Goal: Task Accomplishment & Management: Complete application form

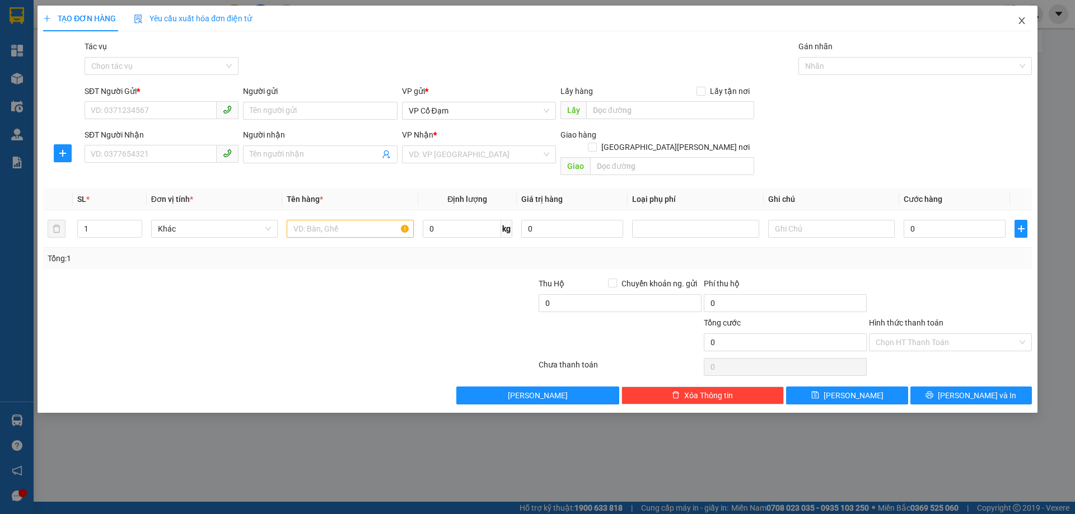
click at [1026, 22] on span "Close" at bounding box center [1021, 21] width 31 height 31
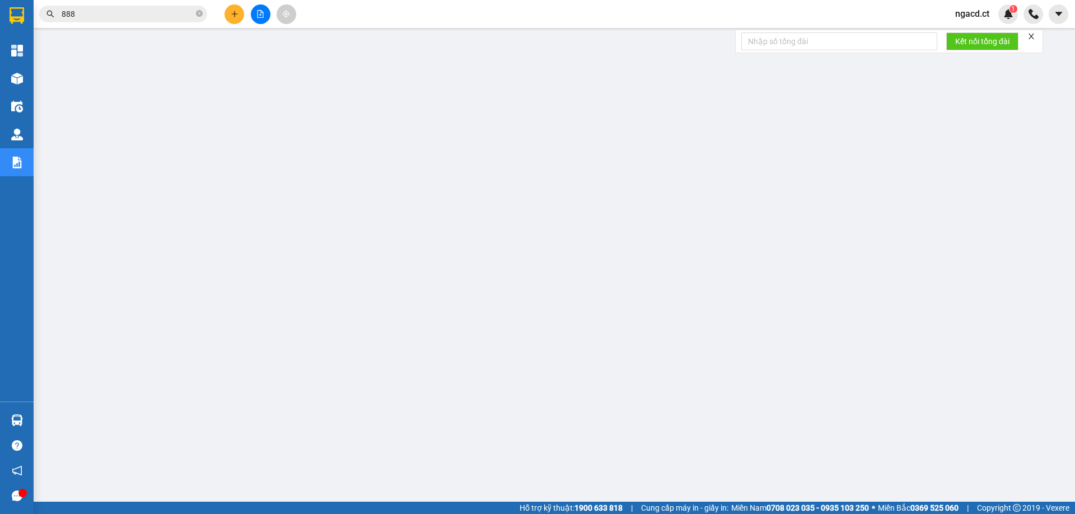
click at [152, 11] on input "888" at bounding box center [128, 14] width 132 height 12
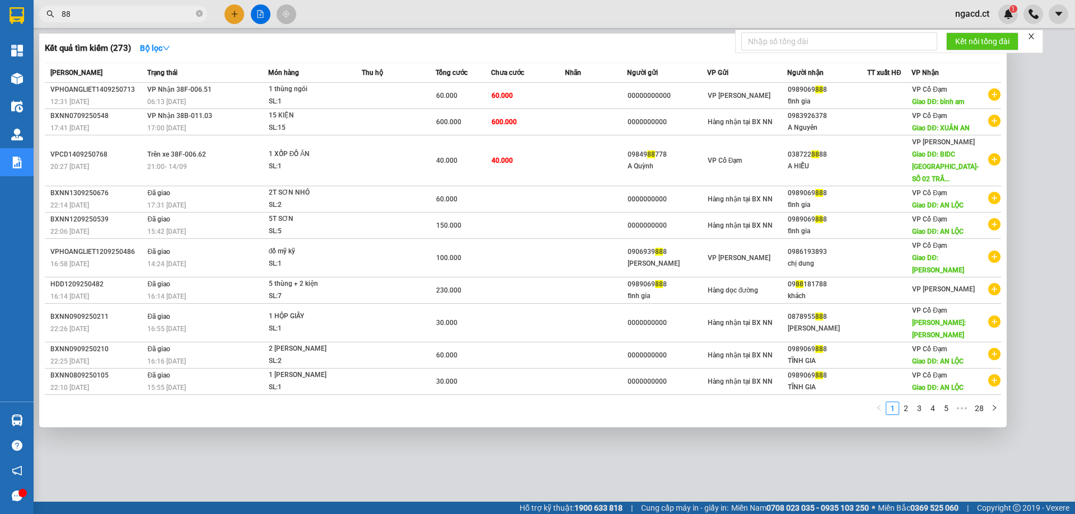
type input "8"
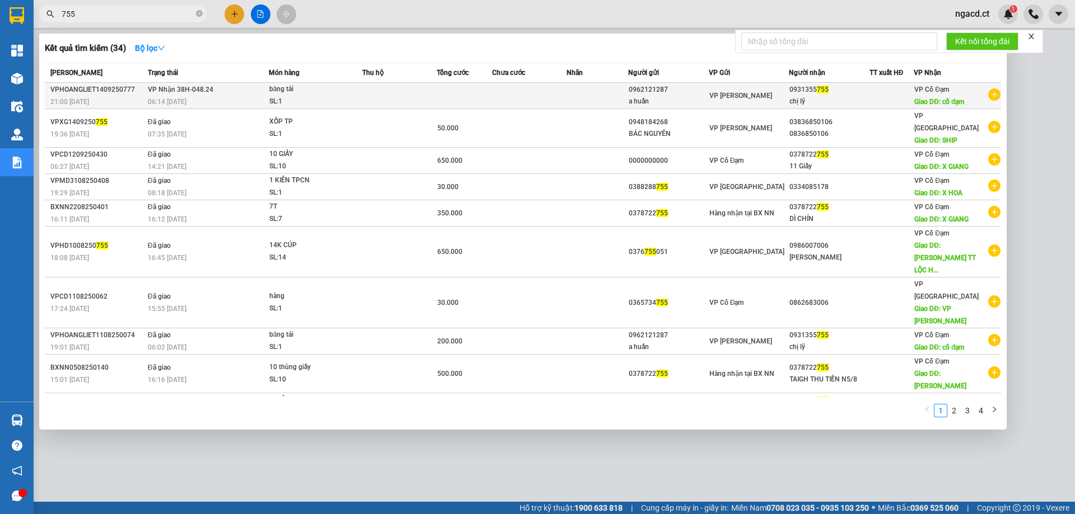
type input "755"
click at [345, 103] on div "SL: 1" at bounding box center [311, 102] width 84 height 12
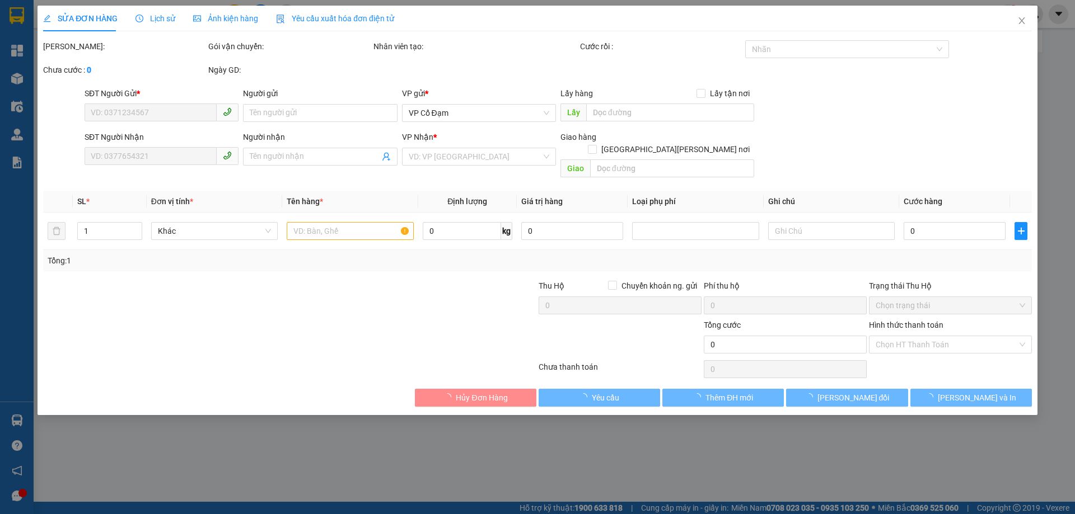
type input "0962121287"
type input "a huấn"
type input "0931355755"
type input "chị lỹ"
type input "cổ đạm"
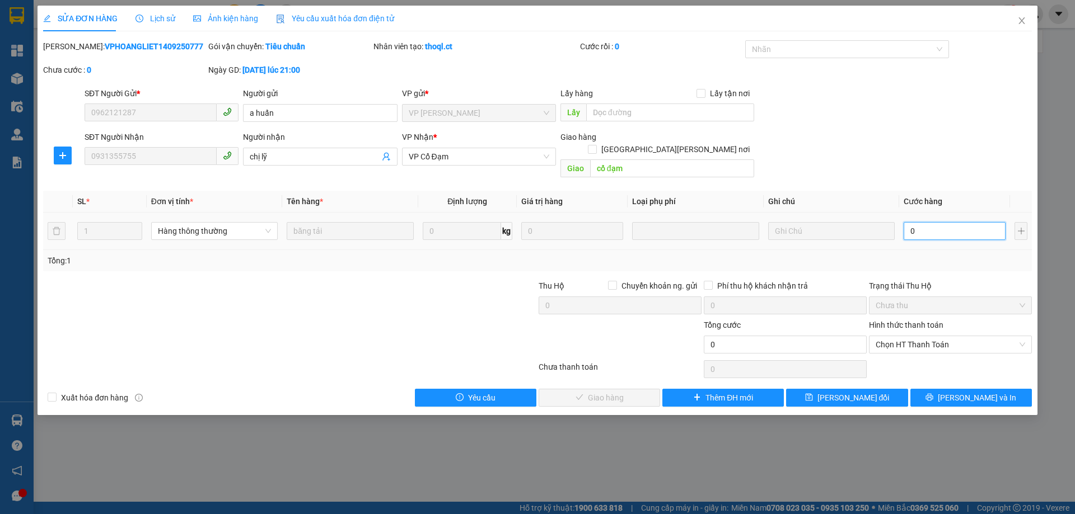
click at [959, 223] on input "0" at bounding box center [955, 231] width 102 height 18
type input "2"
type input "25"
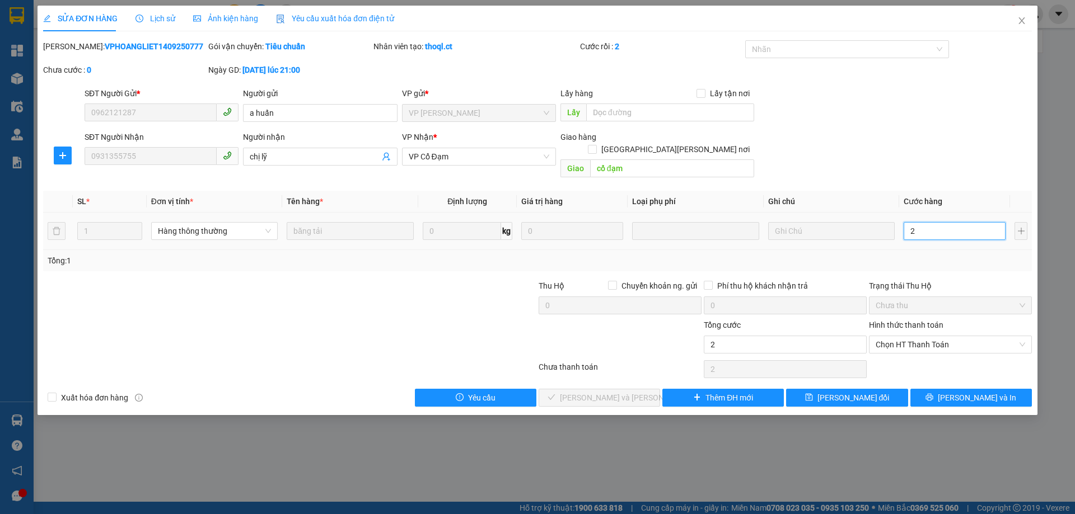
type input "25"
type input "250"
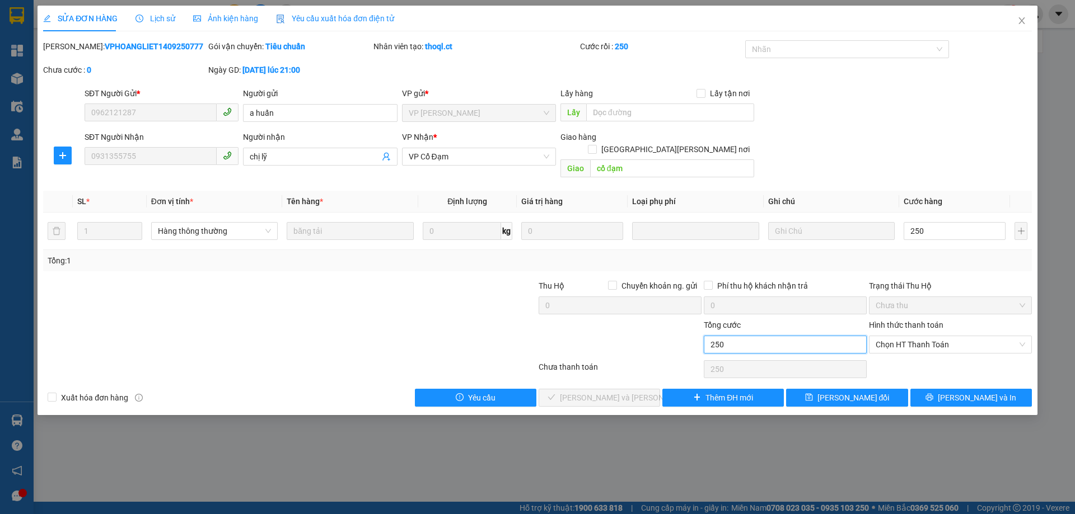
type input "250.000"
click at [824, 336] on input "250.000" at bounding box center [785, 345] width 163 height 18
click at [930, 336] on span "Chọn HT Thanh Toán" at bounding box center [950, 344] width 149 height 17
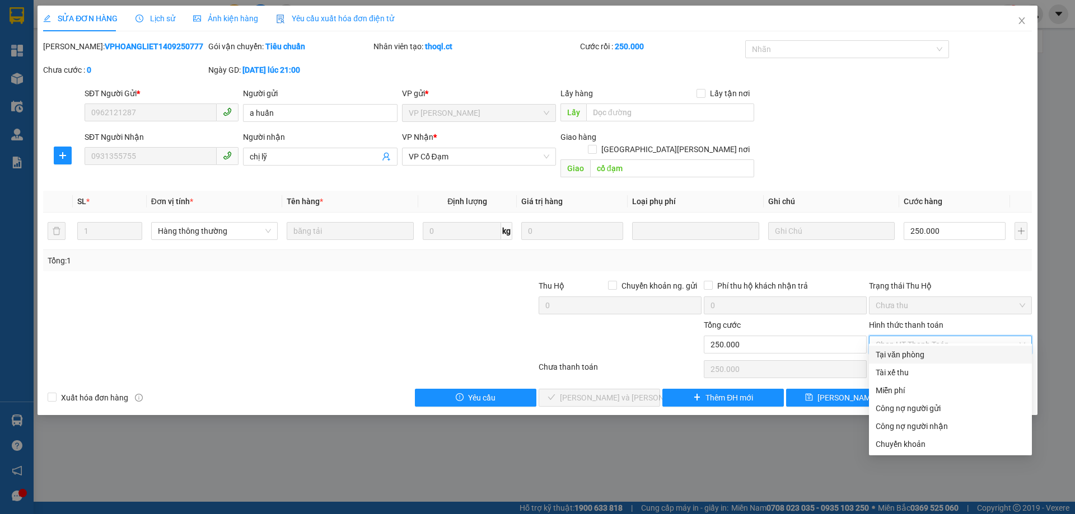
click at [919, 353] on div "Tại văn phòng" at bounding box center [950, 355] width 149 height 12
type input "0"
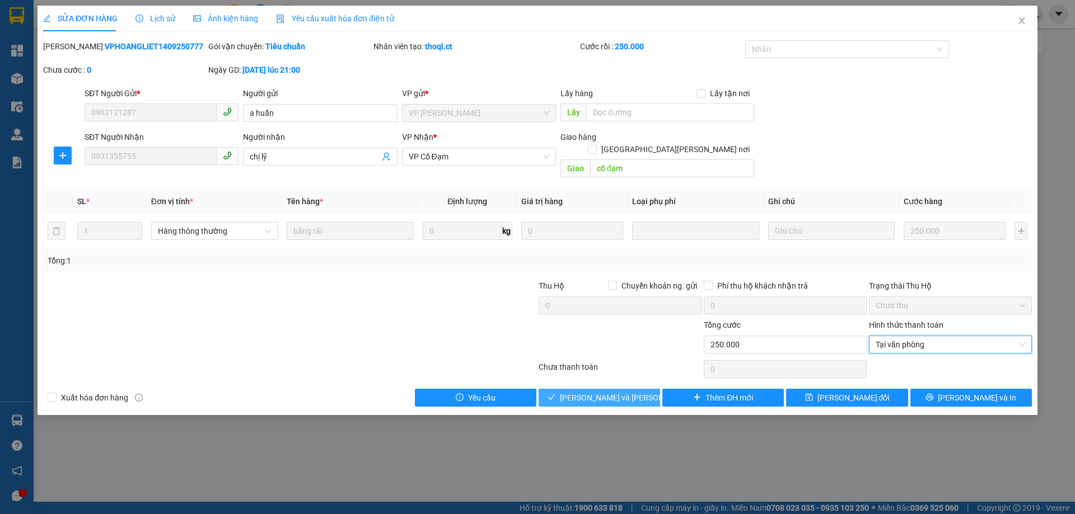
click at [626, 392] on span "[PERSON_NAME] và [PERSON_NAME] hàng" at bounding box center [635, 398] width 151 height 12
